Goal: Information Seeking & Learning: Learn about a topic

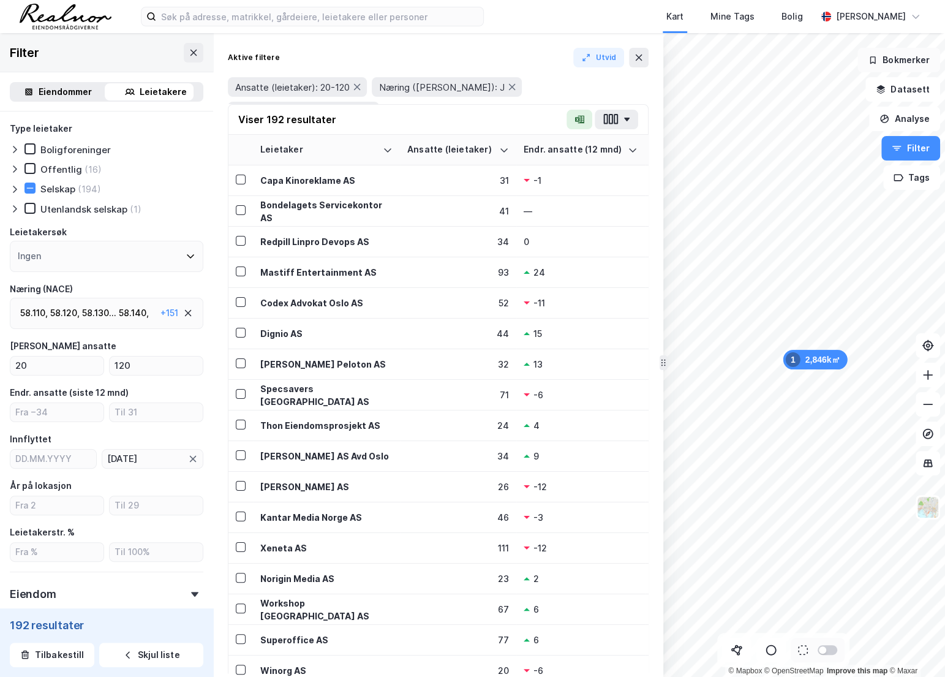
click at [896, 56] on button "Bokmerker" at bounding box center [899, 60] width 83 height 25
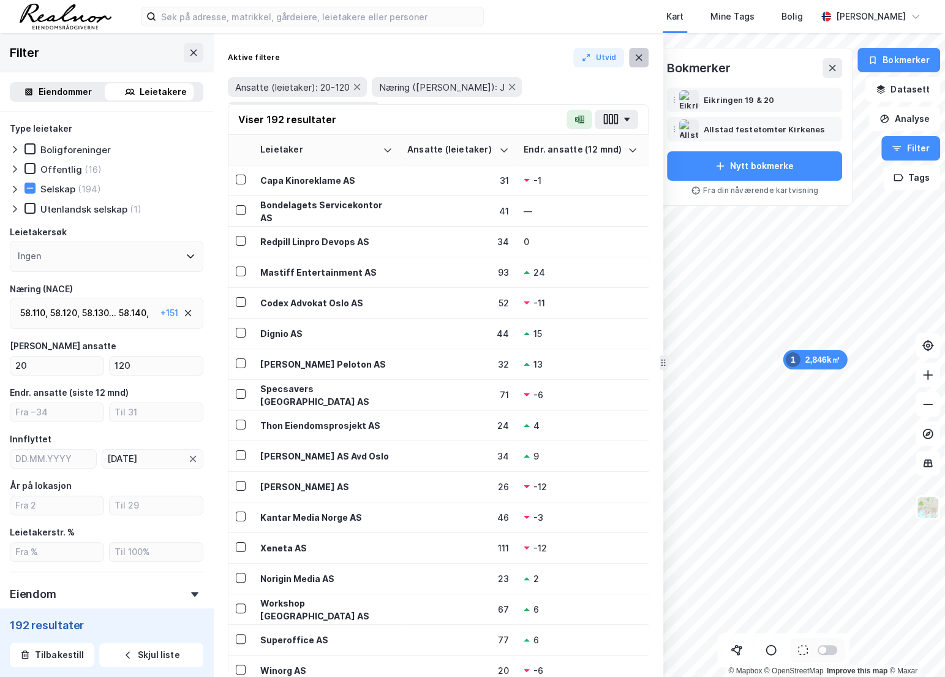
click at [646, 59] on button at bounding box center [639, 58] width 20 height 20
